Goal: Information Seeking & Learning: Find specific fact

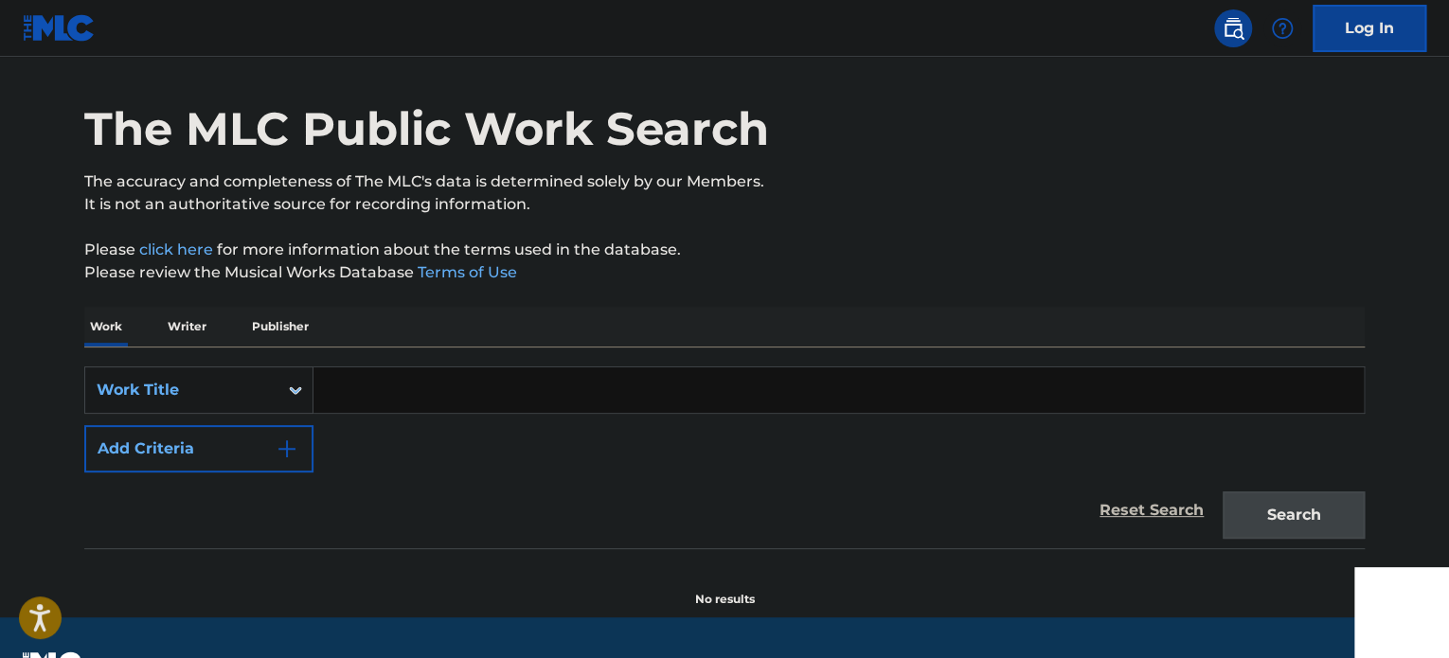
click at [401, 407] on input "Search Form" at bounding box center [838, 389] width 1050 height 45
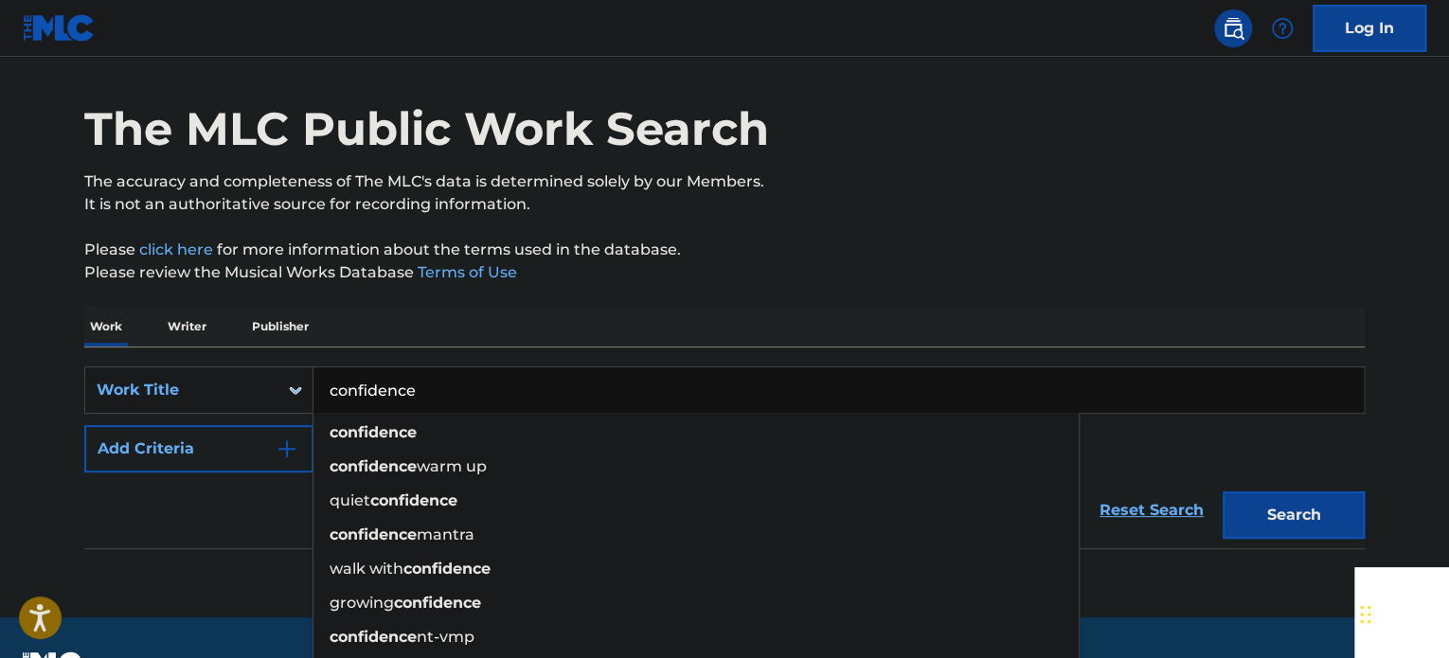
type input "confidence"
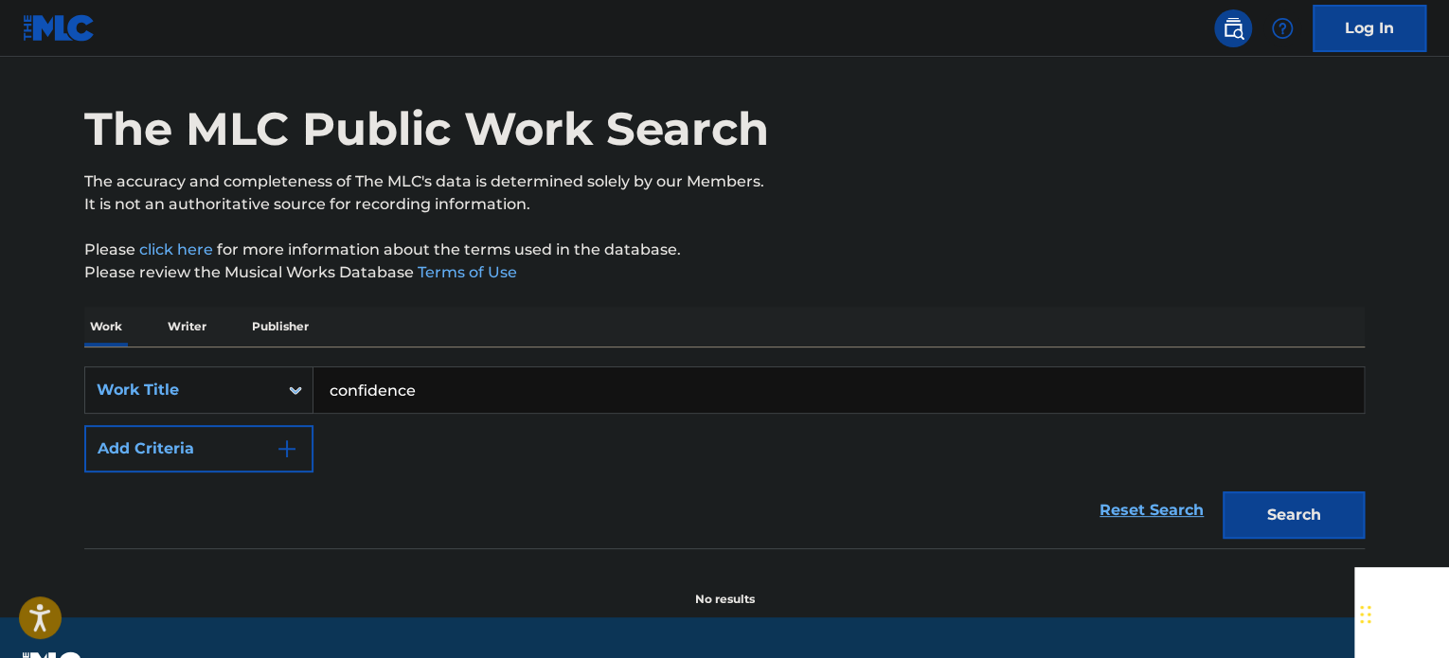
click at [806, 239] on p "Please click here for more information about the terms used in the database." at bounding box center [724, 250] width 1280 height 23
click at [262, 455] on button "Add Criteria" at bounding box center [198, 448] width 229 height 47
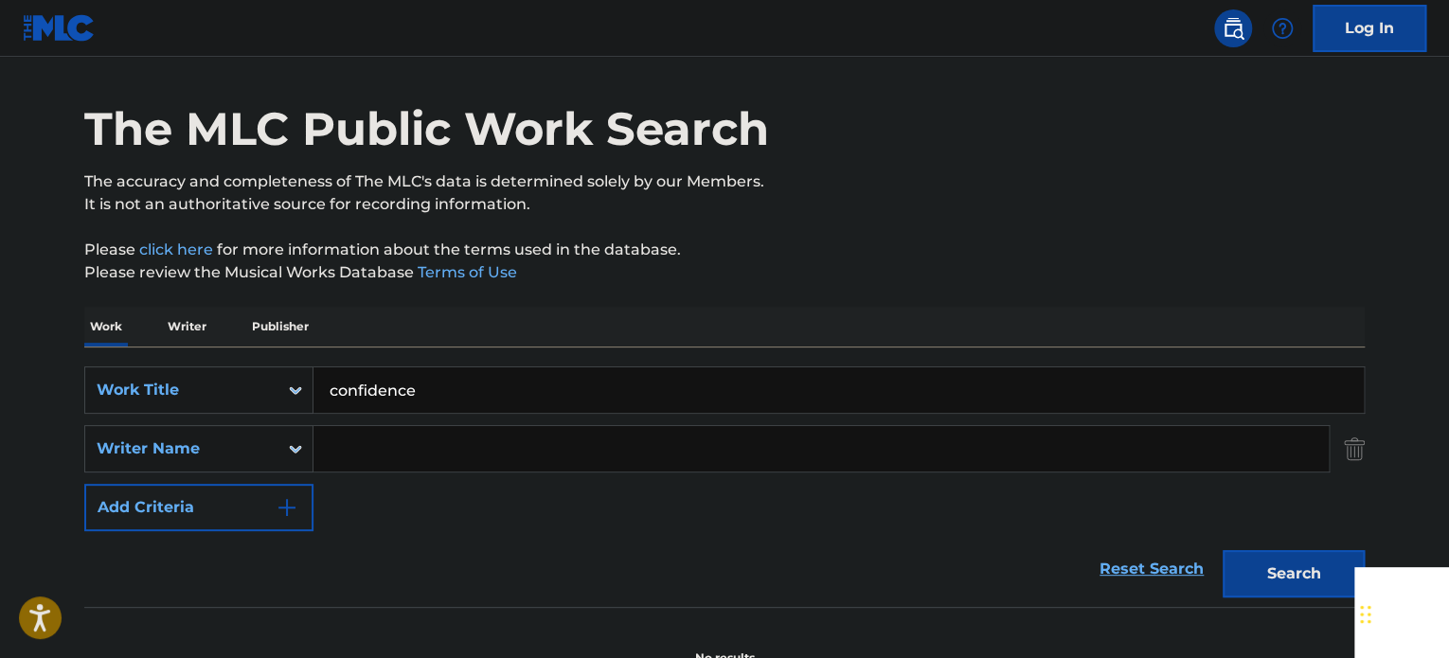
click at [367, 442] on input "Search Form" at bounding box center [820, 448] width 1015 height 45
click at [526, 442] on input "Search Form" at bounding box center [820, 448] width 1015 height 45
paste input "[PERSON_NAME],"
type input "[PERSON_NAME]"
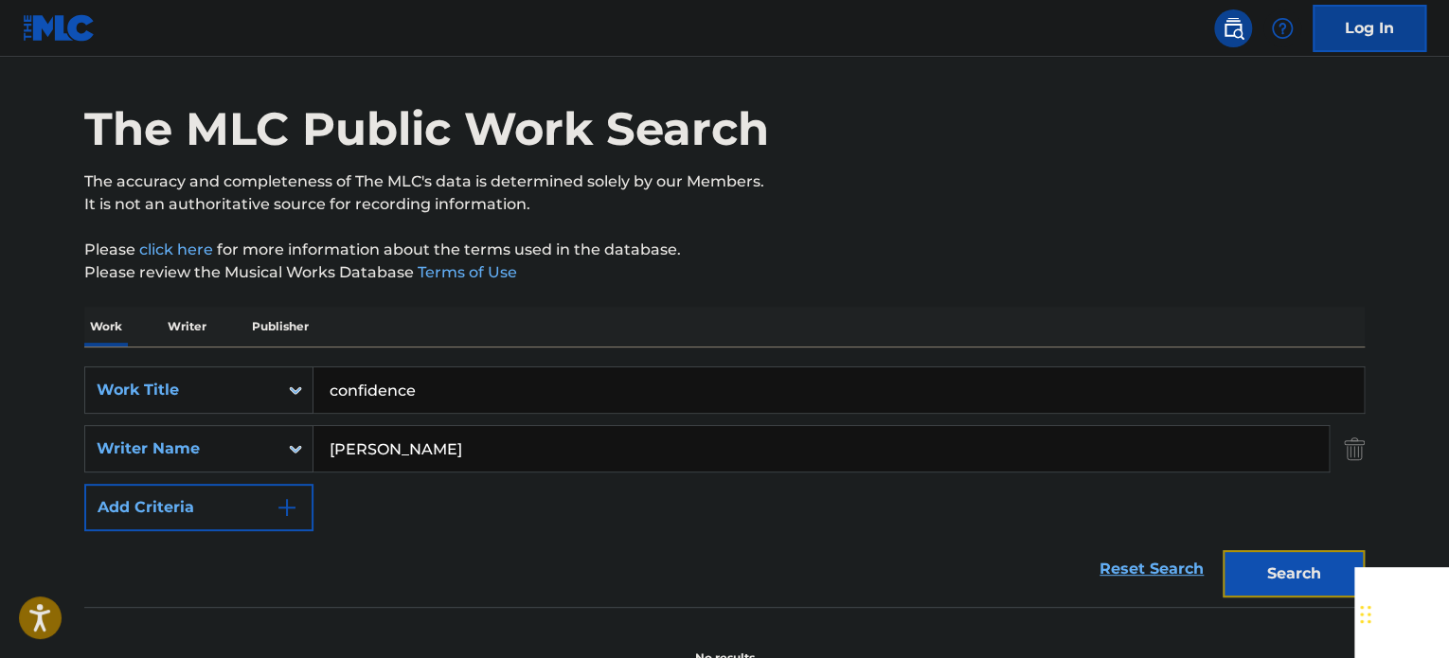
click at [1278, 566] on button "Search" at bounding box center [1293, 573] width 142 height 47
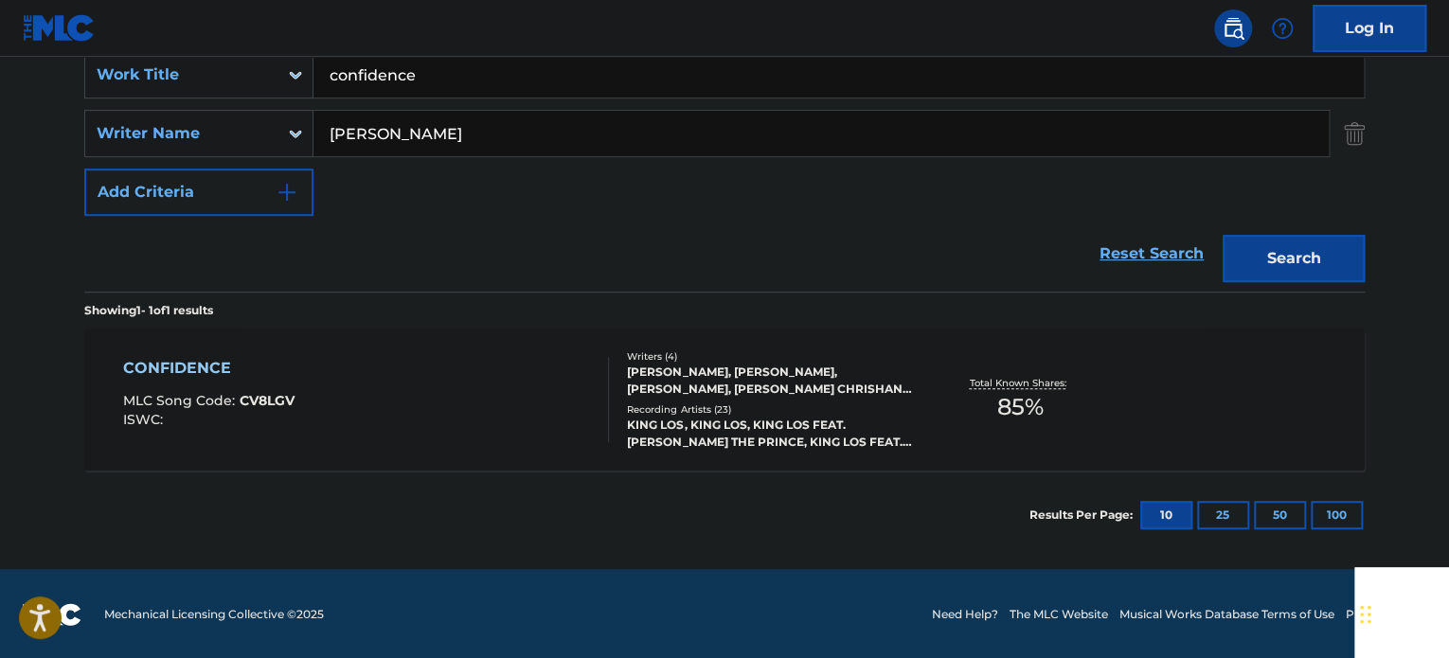
scroll to position [371, 0]
click at [188, 370] on div "CONFIDENCE" at bounding box center [208, 367] width 171 height 23
